Goal: Task Accomplishment & Management: Use online tool/utility

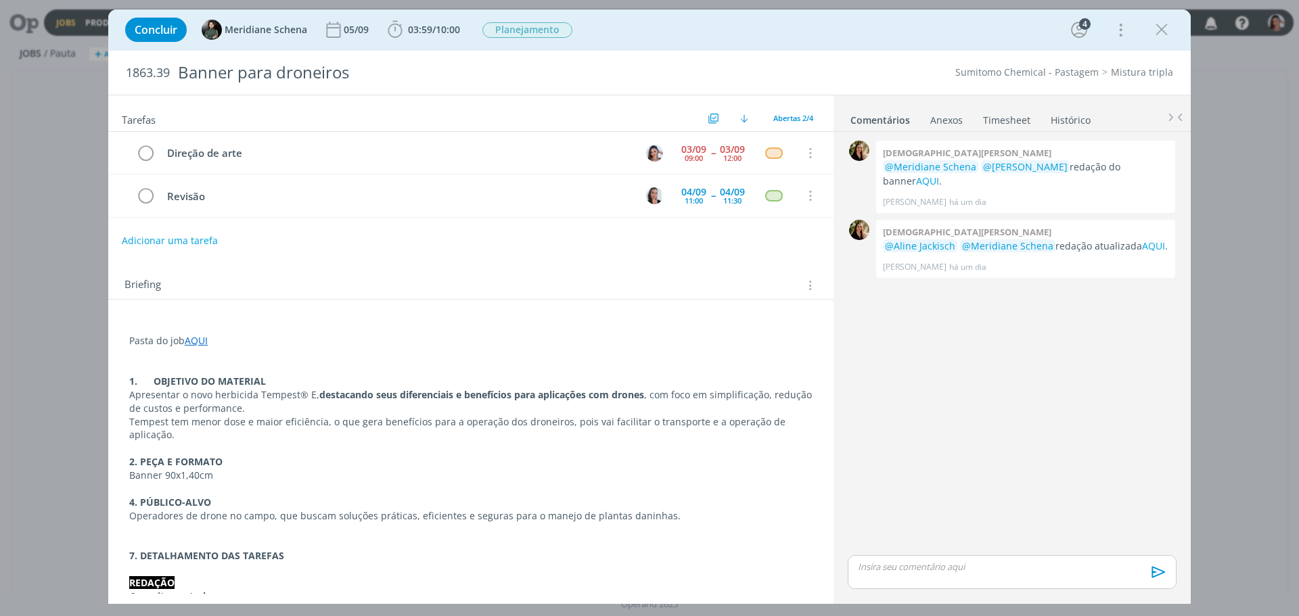
scroll to position [338, 0]
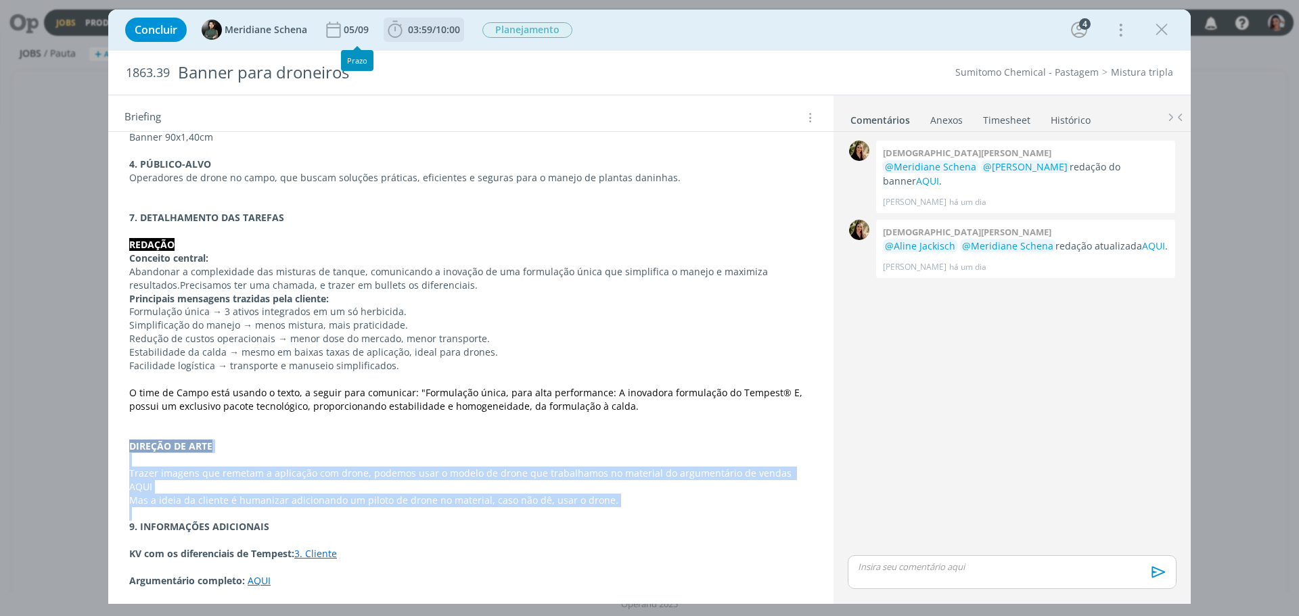
click at [432, 26] on span "03:59" at bounding box center [420, 29] width 24 height 13
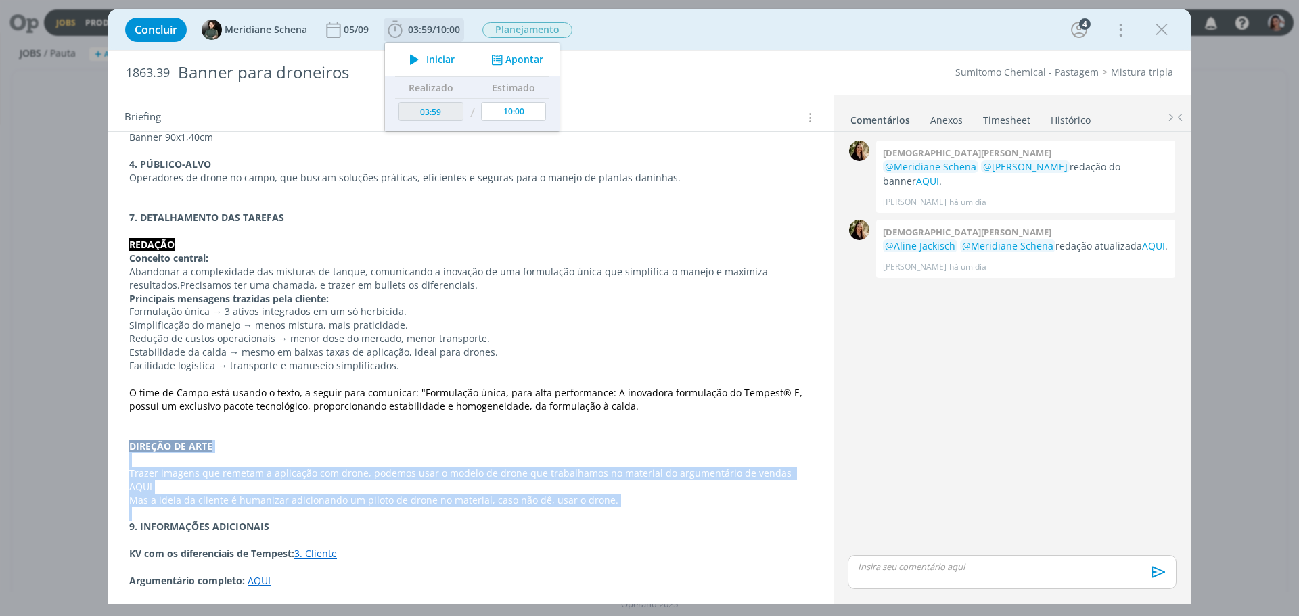
click at [444, 66] on button "Iniciar" at bounding box center [428, 59] width 53 height 19
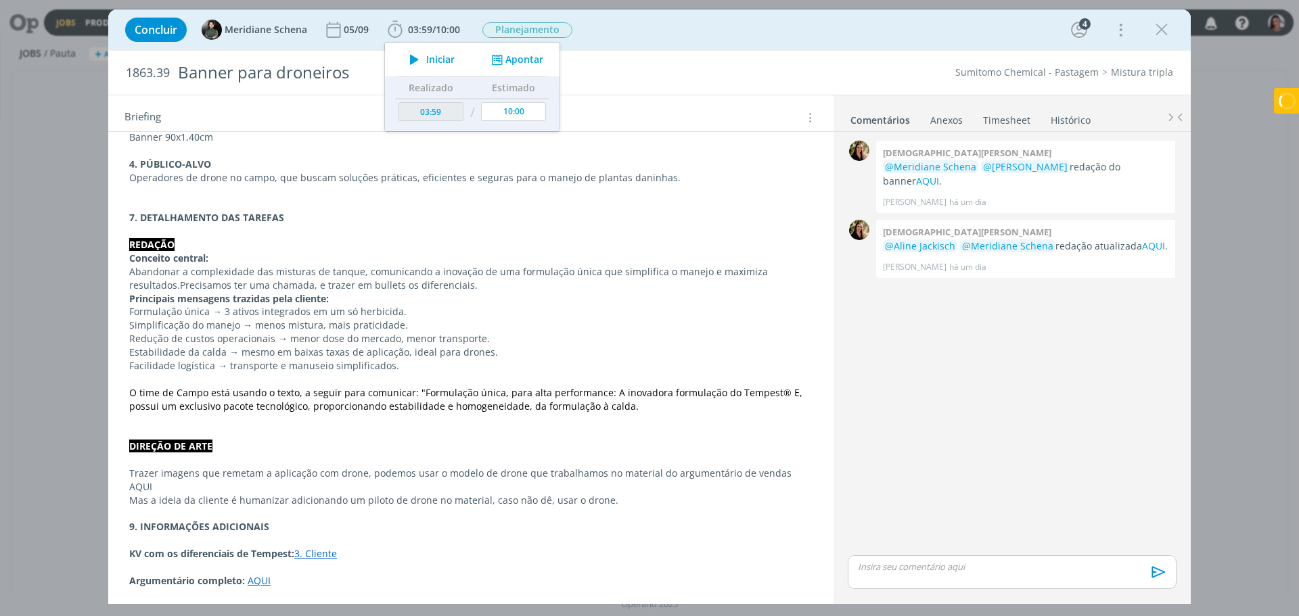
click at [551, 373] on p "dialog" at bounding box center [470, 380] width 683 height 14
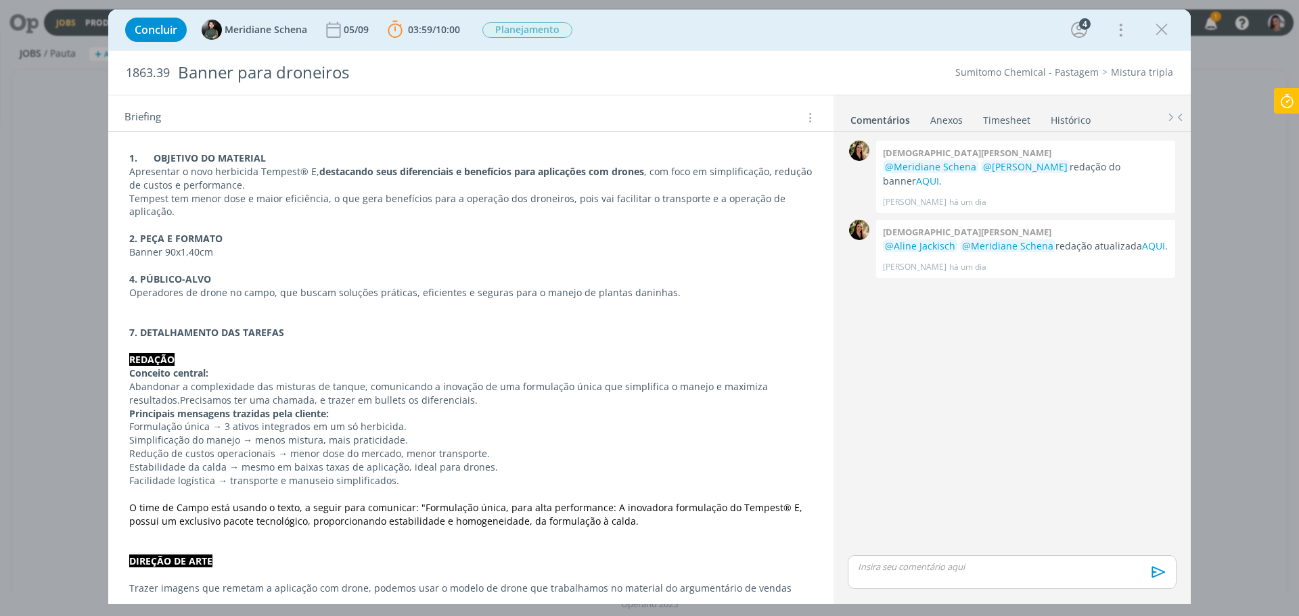
scroll to position [356, 0]
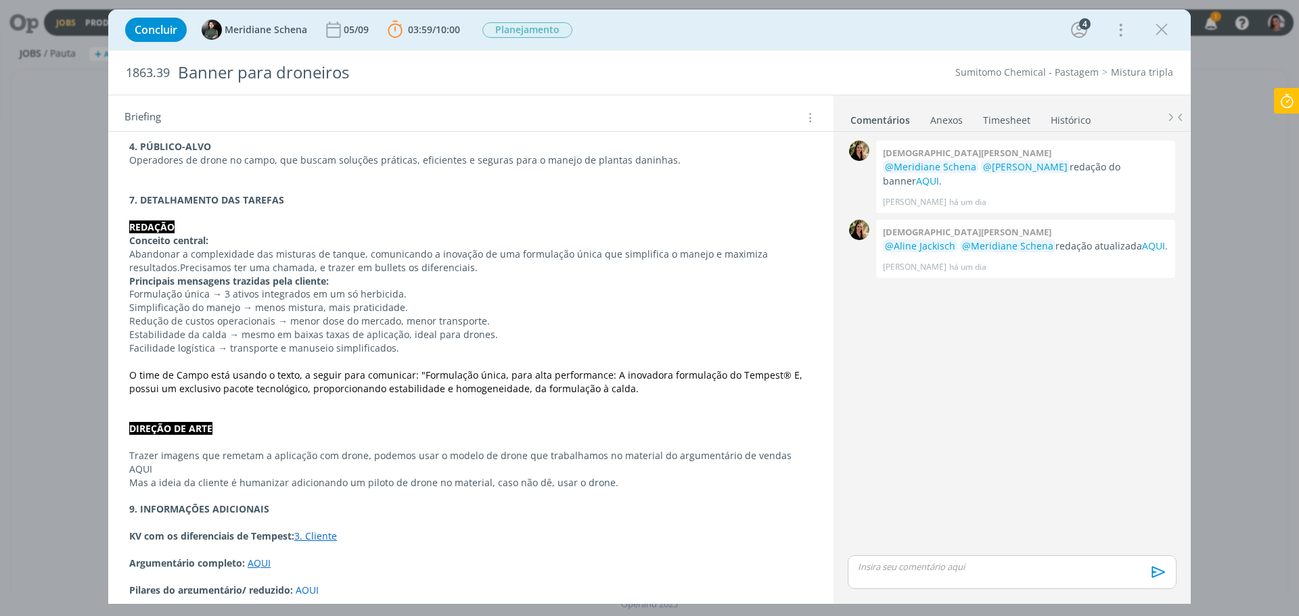
click at [792, 448] on p "dialog" at bounding box center [470, 443] width 683 height 14
click at [792, 448] on p "dialog" at bounding box center [471, 443] width 682 height 14
click at [1161, 35] on icon "dialog" at bounding box center [1161, 30] width 20 height 20
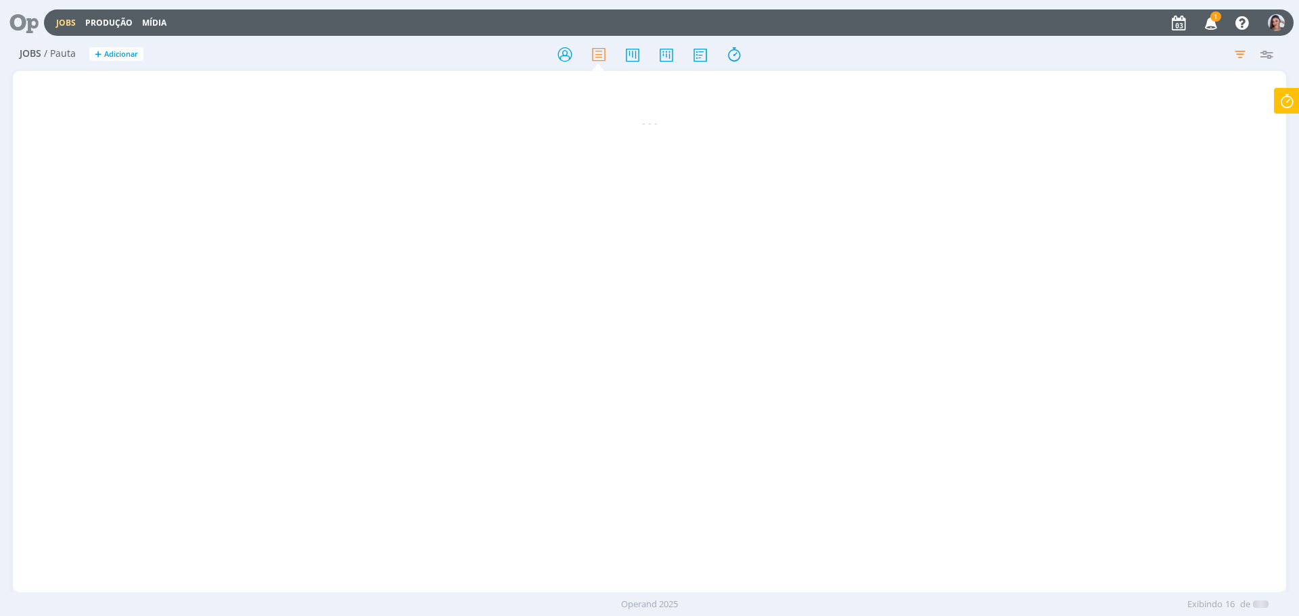
click at [1298, 104] on icon at bounding box center [1287, 101] width 24 height 26
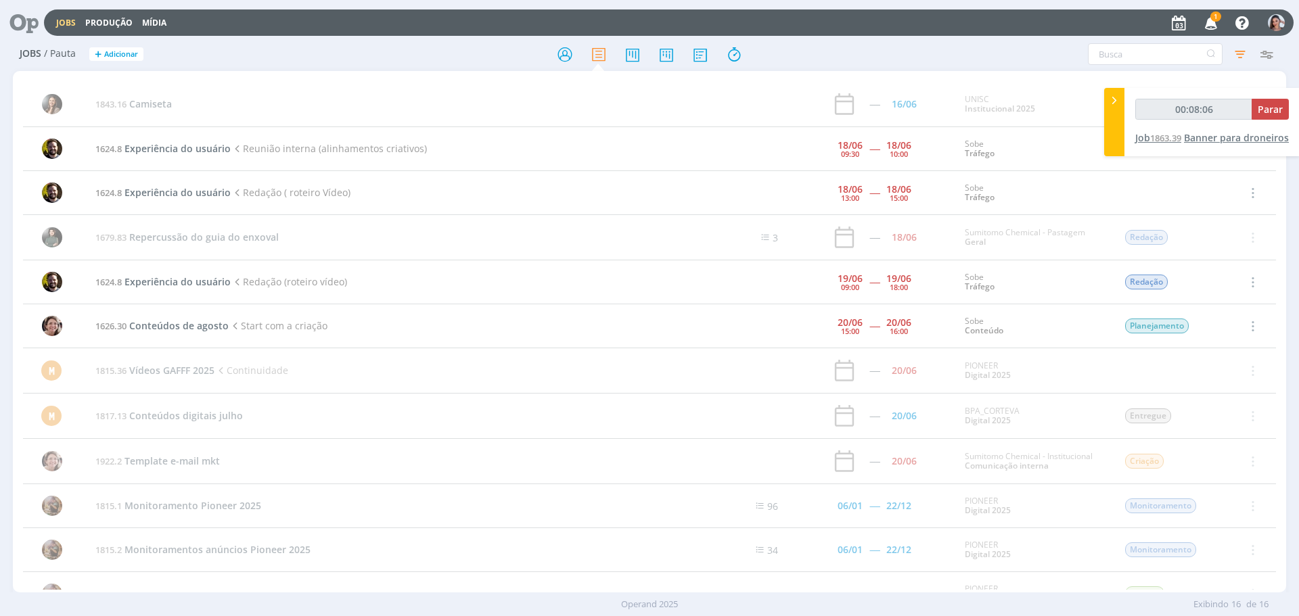
click at [1229, 141] on span "Banner para droneiros" at bounding box center [1236, 137] width 105 height 13
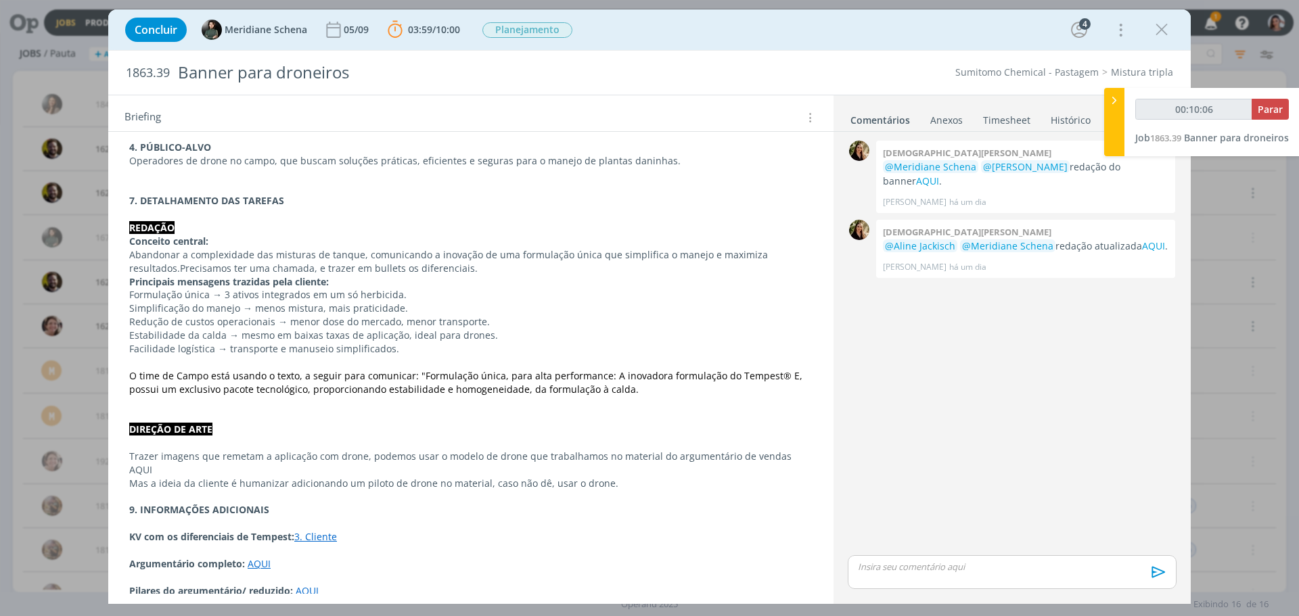
scroll to position [356, 0]
click at [252, 557] on link "AQUI" at bounding box center [259, 563] width 23 height 13
click at [269, 526] on link "[URL][DOMAIN_NAME]" at bounding box center [218, 524] width 102 height 18
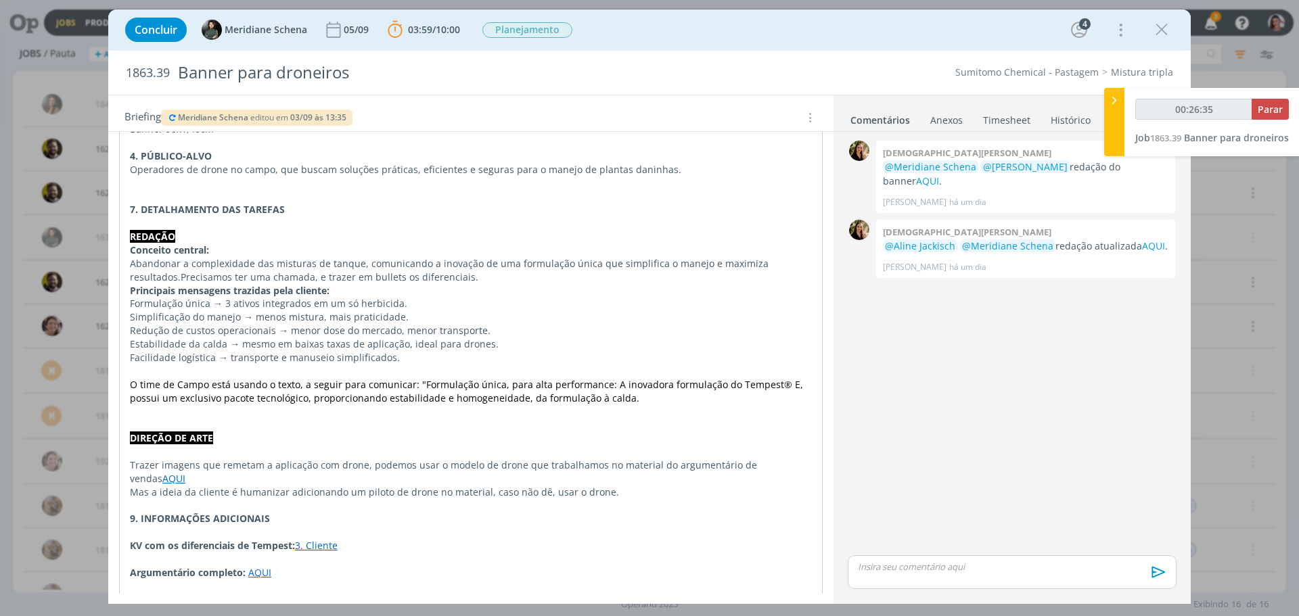
scroll to position [357, 0]
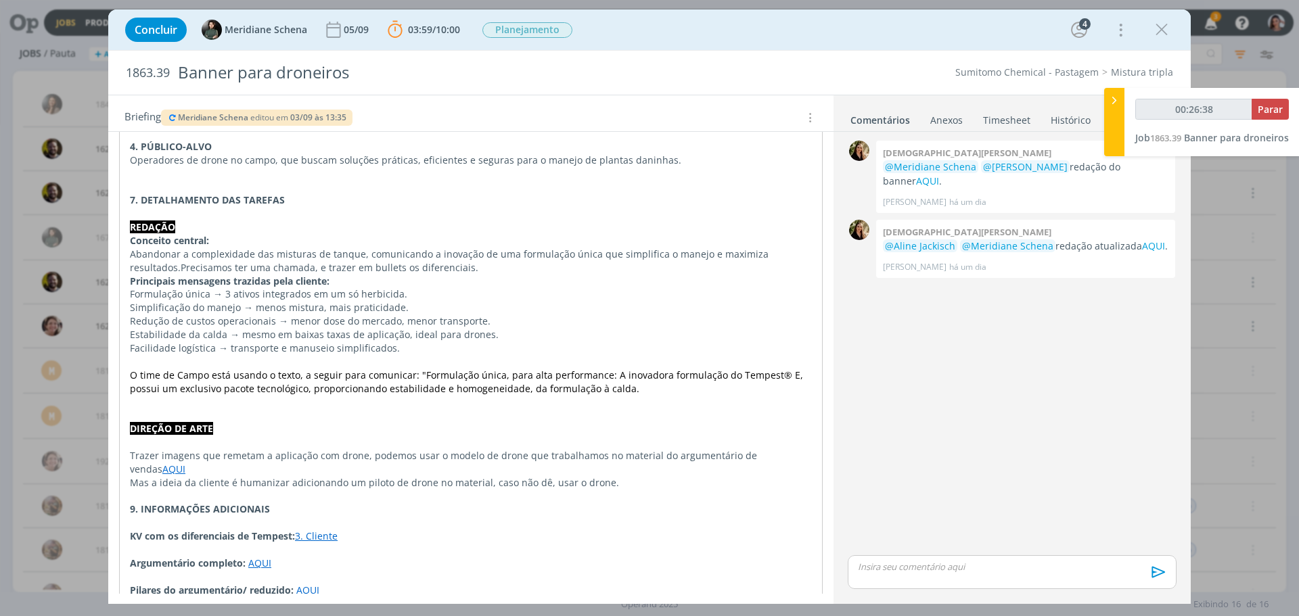
click at [334, 516] on p "dialog" at bounding box center [471, 523] width 682 height 14
click at [328, 530] on link "3. Cliente" at bounding box center [316, 536] width 43 height 13
type input "00:54:54"
